Goal: Navigation & Orientation: Find specific page/section

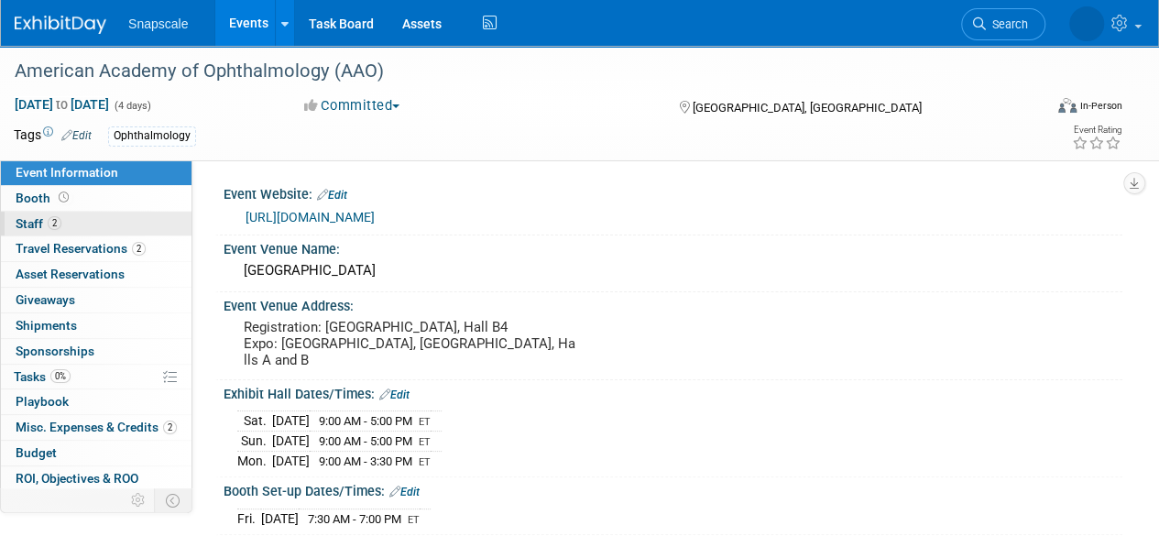
click at [52, 226] on span "2" at bounding box center [55, 223] width 14 height 14
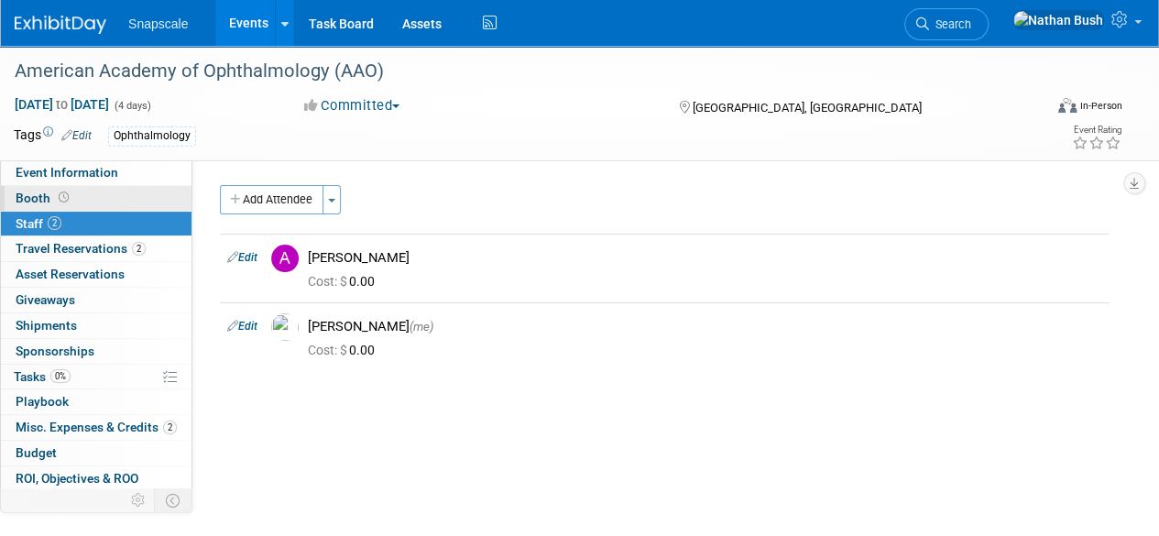
click at [46, 210] on link "Booth" at bounding box center [96, 198] width 191 height 25
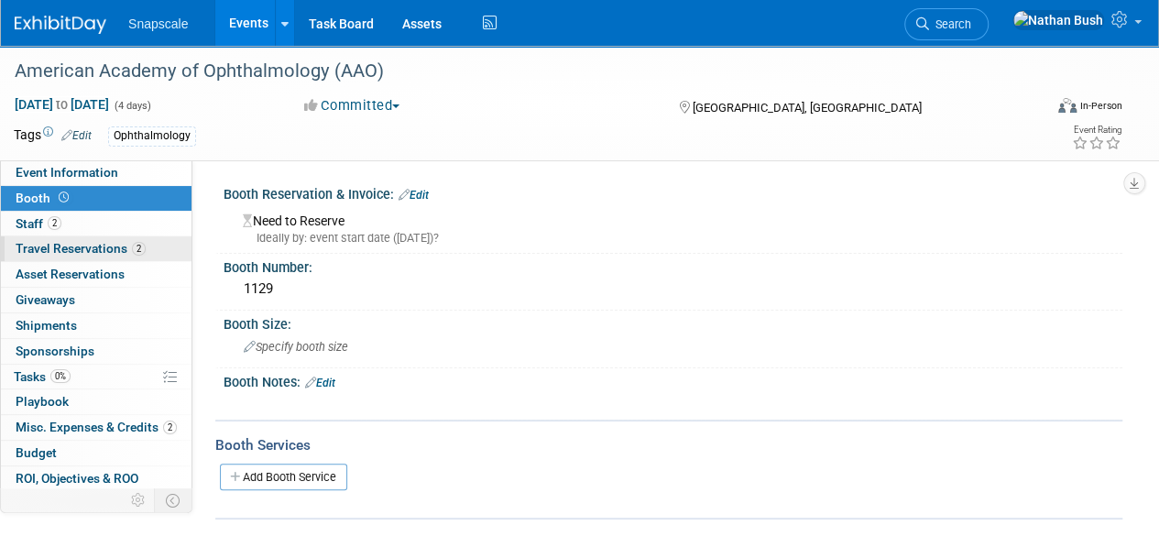
click at [90, 258] on link "2 Travel Reservations 2" at bounding box center [96, 248] width 191 height 25
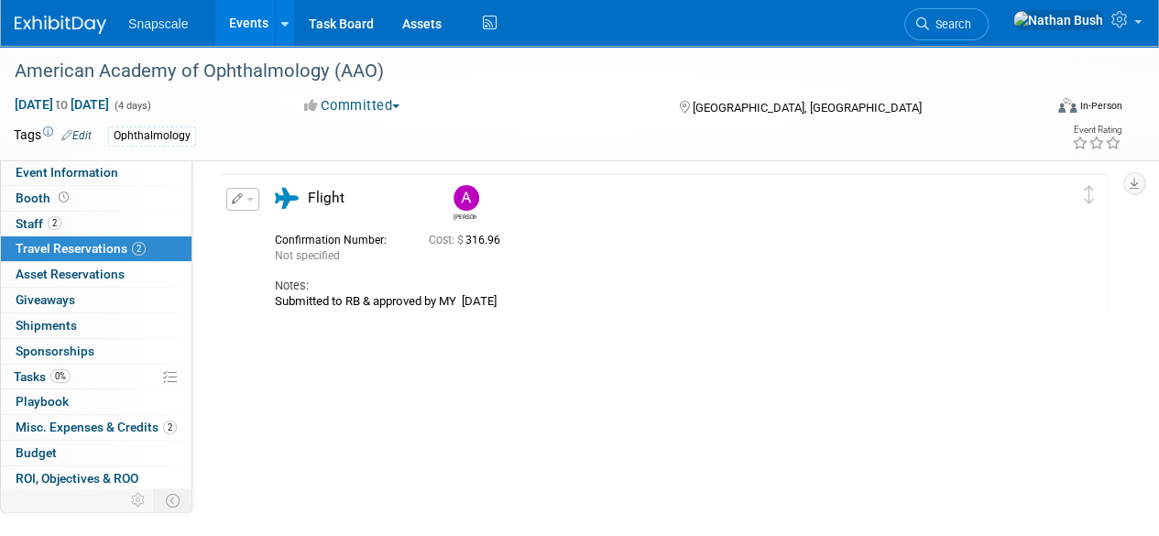
scroll to position [218, 0]
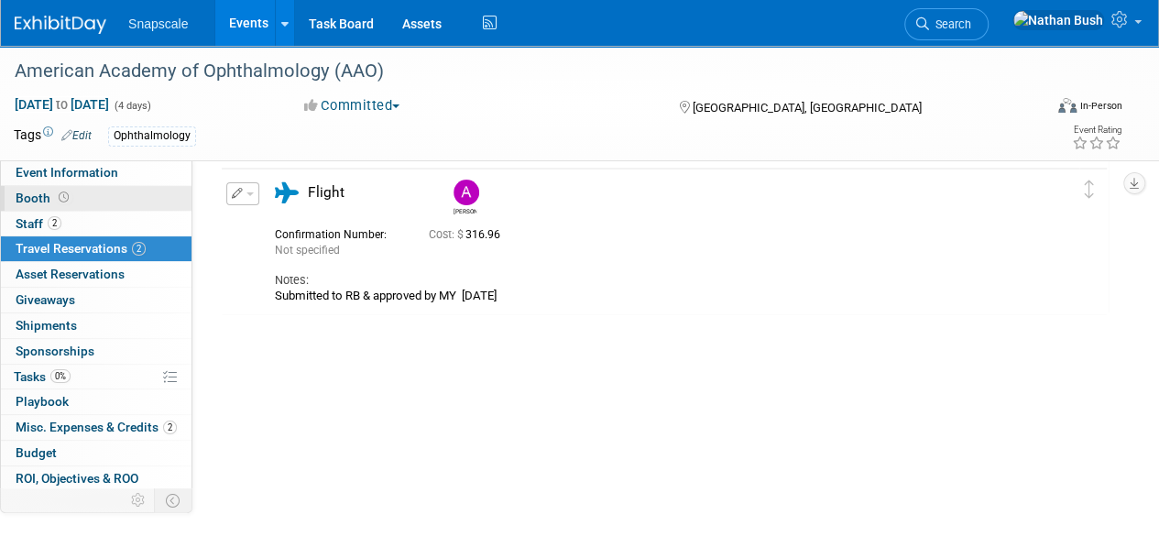
click at [112, 208] on link "Booth" at bounding box center [96, 198] width 191 height 25
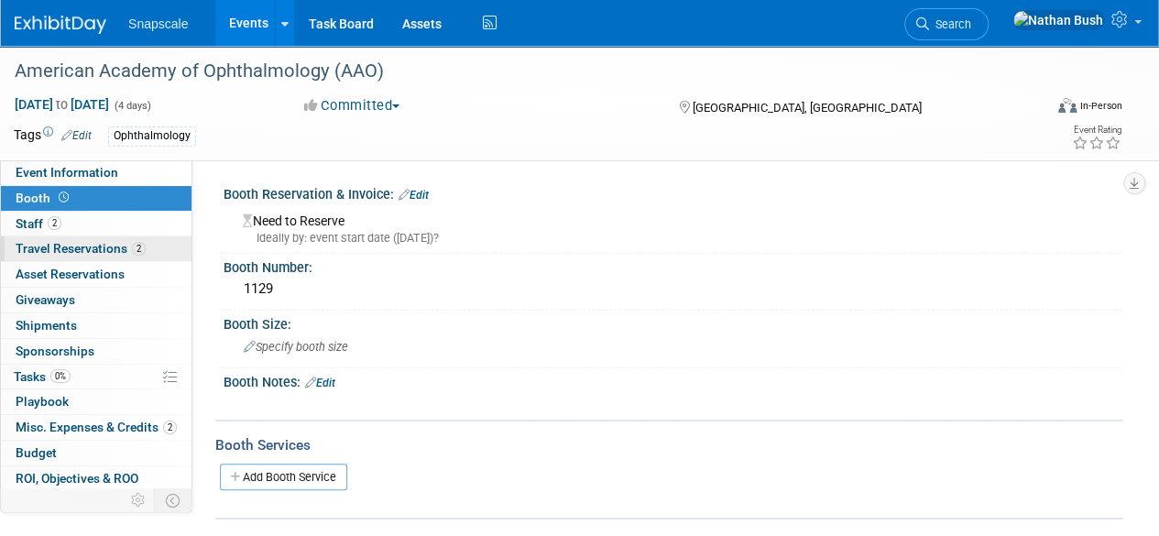
click at [52, 245] on span "Travel Reservations 2" at bounding box center [81, 248] width 130 height 15
